Goal: Find specific page/section: Find specific page/section

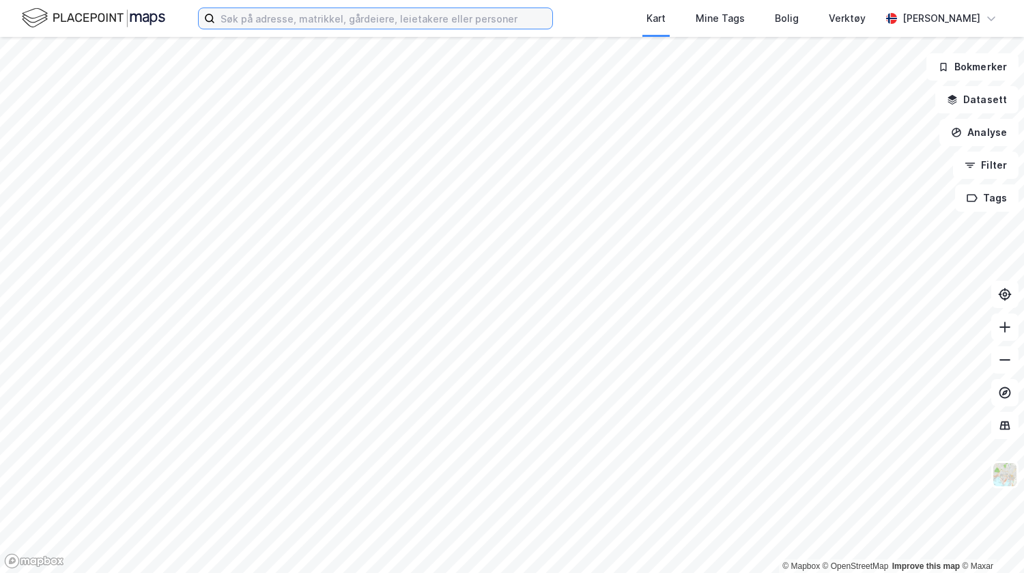
click at [354, 19] on input at bounding box center [383, 18] width 337 height 20
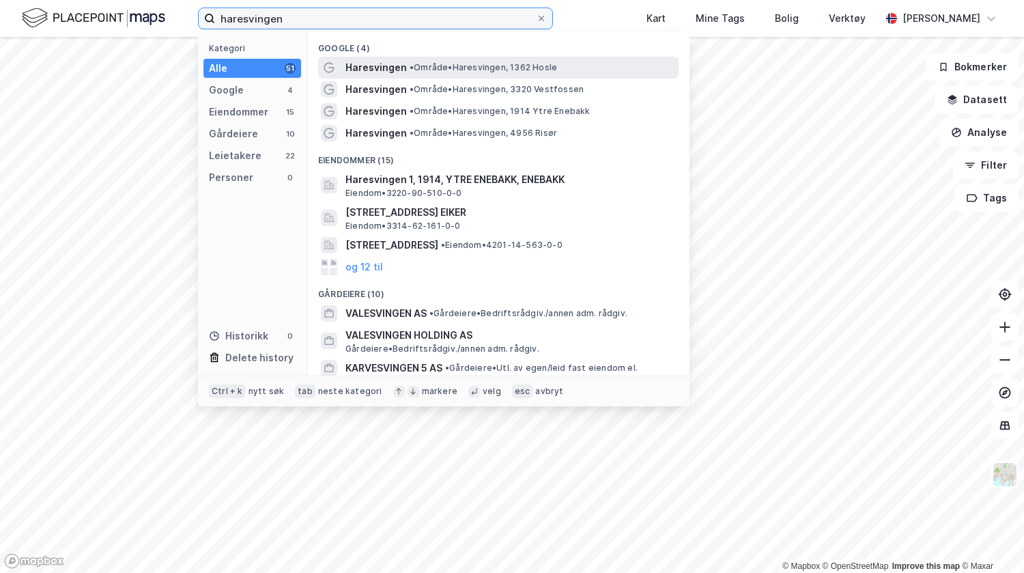
type input "haresvingen"
click at [437, 68] on span "• Område • Haresvingen, 1362 Hosle" at bounding box center [483, 67] width 147 height 11
